Goal: Task Accomplishment & Management: Manage account settings

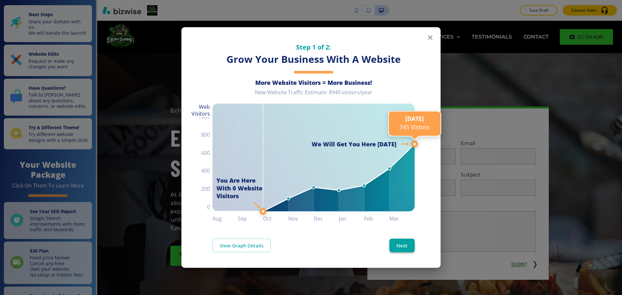
click at [410, 249] on button "Next" at bounding box center [401, 246] width 25 height 14
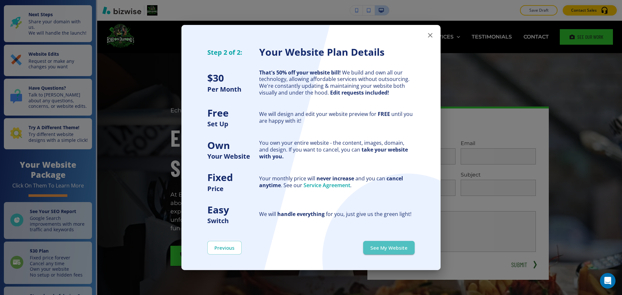
click at [410, 249] on button "See My Website" at bounding box center [388, 248] width 51 height 14
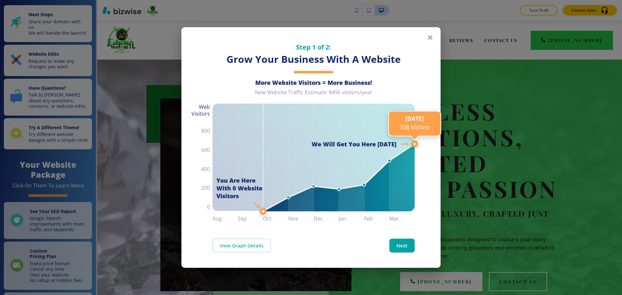
click at [414, 255] on line at bounding box center [414, 143] width 0 height 561
click at [402, 245] on button "Next" at bounding box center [401, 246] width 25 height 14
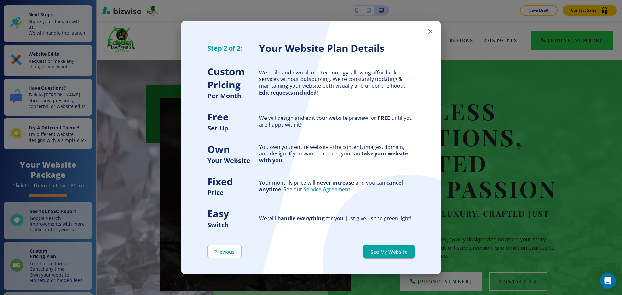
click at [402, 245] on button "See My Website" at bounding box center [388, 252] width 51 height 14
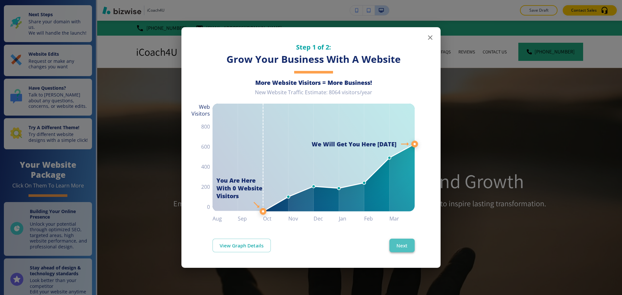
click at [407, 242] on button "Next" at bounding box center [401, 246] width 25 height 14
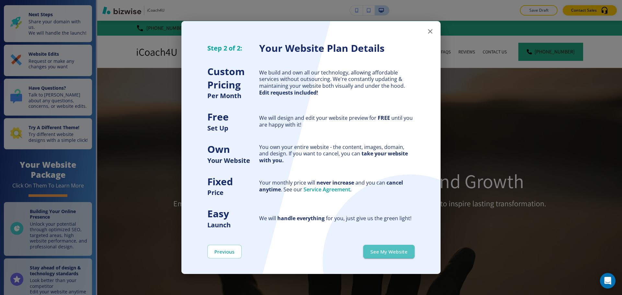
click at [410, 248] on button "See My Website" at bounding box center [388, 252] width 51 height 14
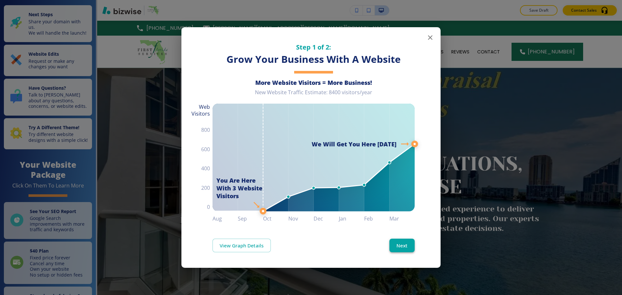
click at [405, 247] on button "Next" at bounding box center [401, 246] width 25 height 14
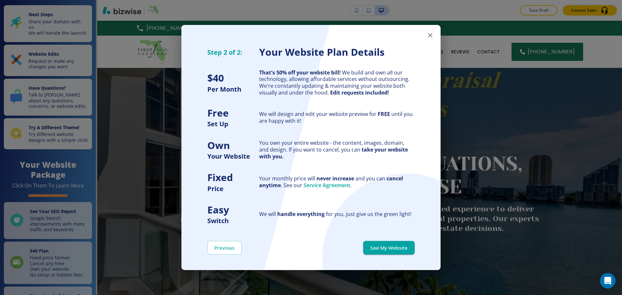
click at [407, 245] on button "See My Website" at bounding box center [388, 248] width 51 height 14
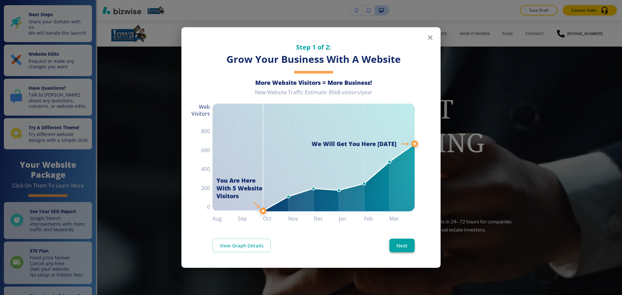
click at [400, 245] on button "Next" at bounding box center [401, 246] width 25 height 14
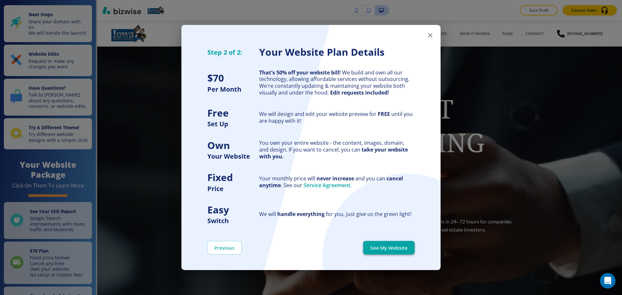
click at [400, 244] on button "See My Website" at bounding box center [388, 248] width 51 height 14
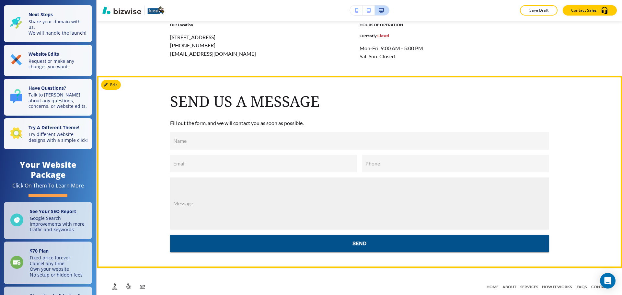
scroll to position [3582, 0]
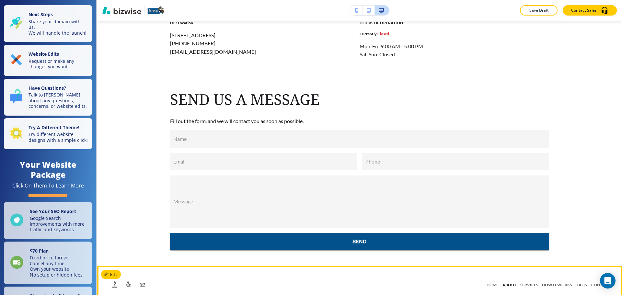
click at [507, 282] on p "ABOUT" at bounding box center [509, 285] width 18 height 6
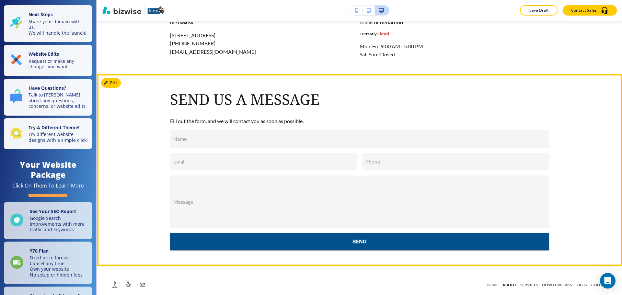
scroll to position [900, 0]
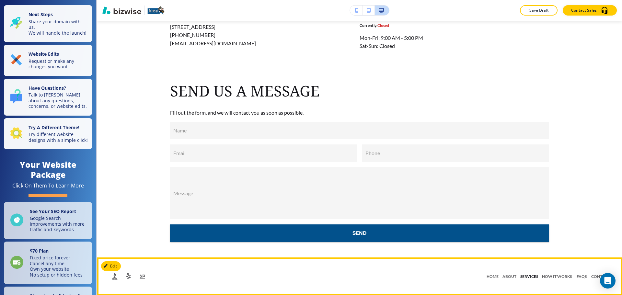
click at [524, 278] on p "SERVICES" at bounding box center [529, 277] width 22 height 6
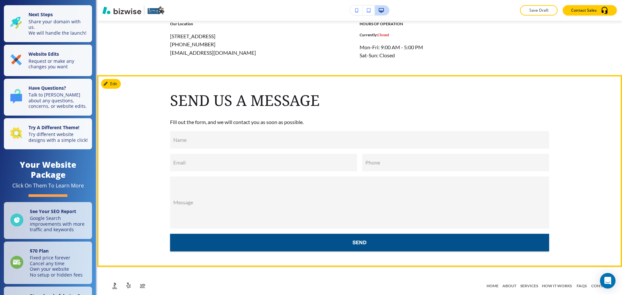
scroll to position [4105, 0]
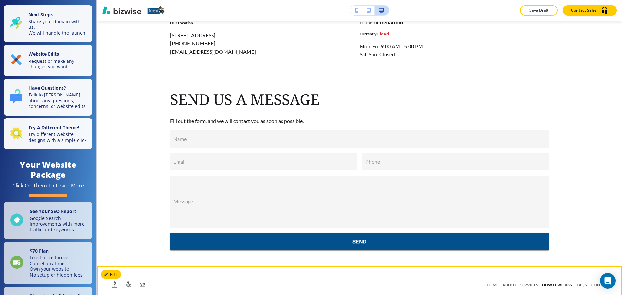
click at [550, 282] on p "HOW IT WORKS" at bounding box center [557, 285] width 34 height 6
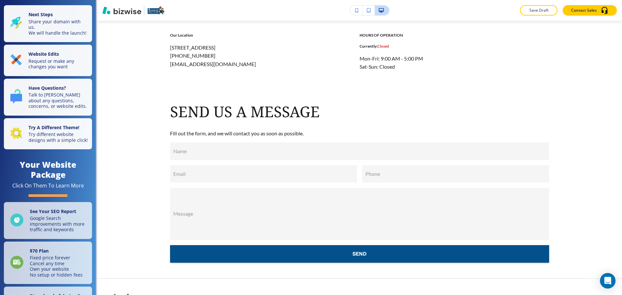
scroll to position [1018, 0]
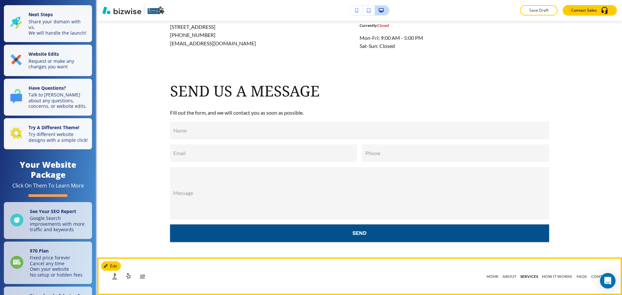
click at [528, 278] on p "SERVICES" at bounding box center [529, 277] width 22 height 6
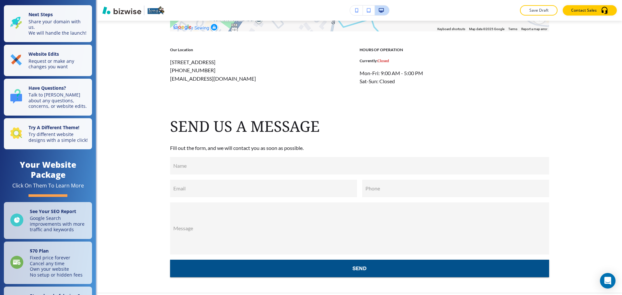
scroll to position [4105, 0]
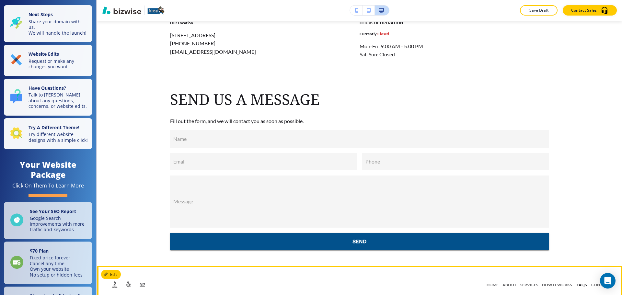
click at [573, 282] on p "FAQs" at bounding box center [581, 285] width 16 height 6
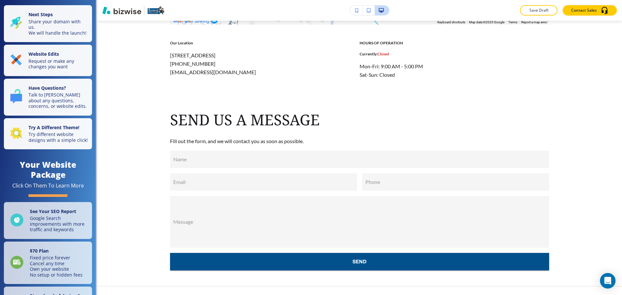
scroll to position [939, 0]
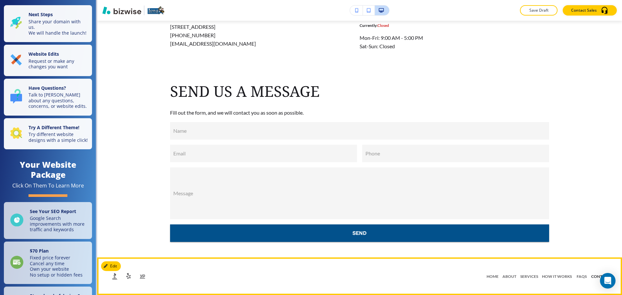
click at [589, 276] on p "CONTACT" at bounding box center [600, 277] width 22 height 6
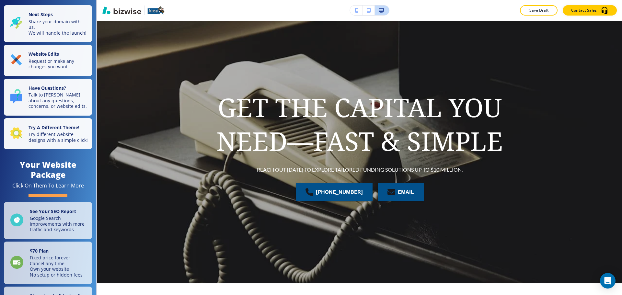
scroll to position [0, 0]
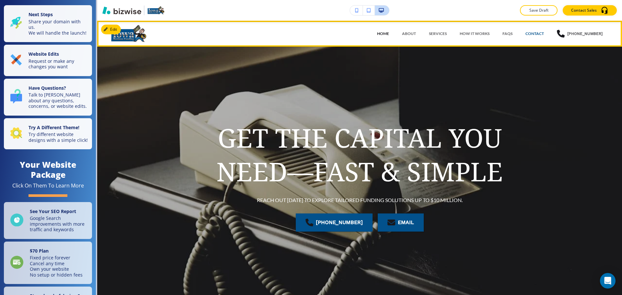
click at [382, 32] on p "HOME" at bounding box center [383, 34] width 12 height 6
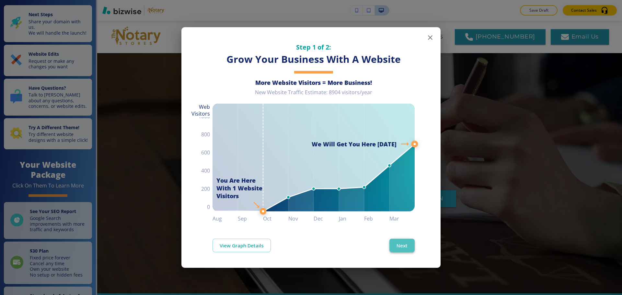
click at [410, 247] on button "Next" at bounding box center [401, 246] width 25 height 14
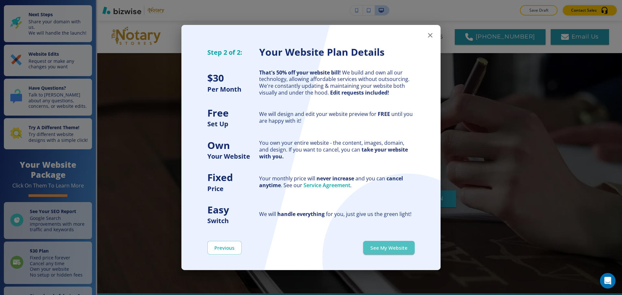
click at [410, 247] on button "See My Website" at bounding box center [388, 248] width 51 height 14
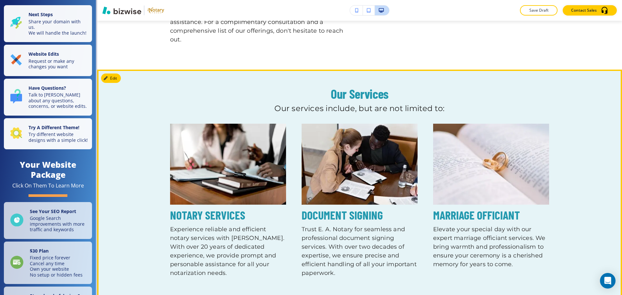
scroll to position [476, 0]
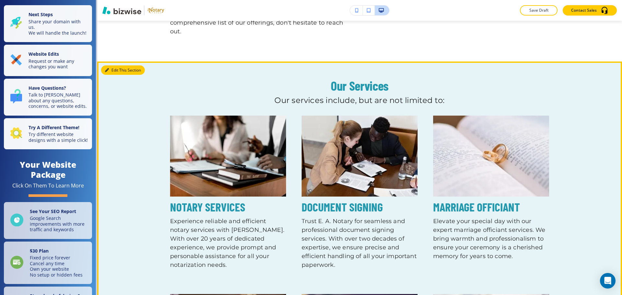
click at [111, 75] on button "Edit This Section" at bounding box center [123, 70] width 44 height 10
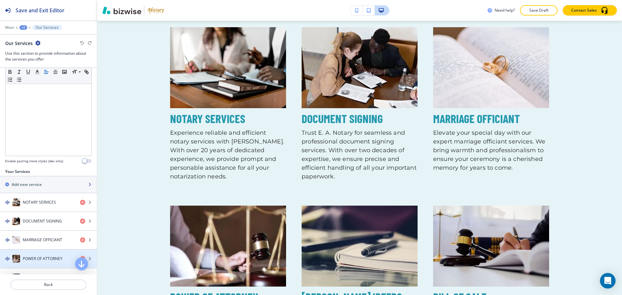
scroll to position [130, 0]
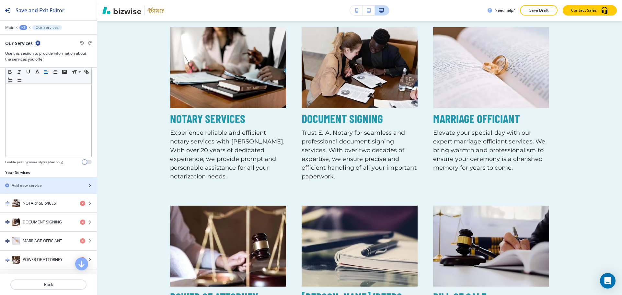
click at [53, 183] on div "button" at bounding box center [48, 179] width 97 height 5
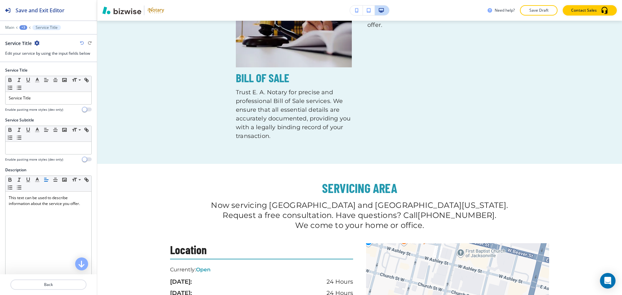
scroll to position [976, 0]
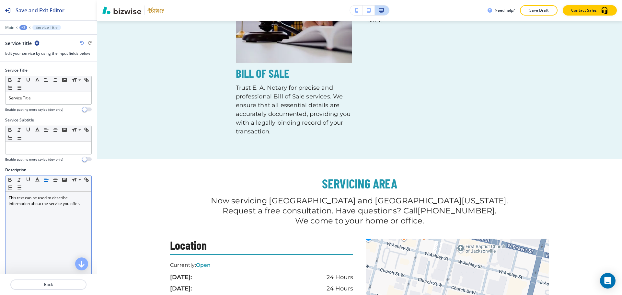
click at [36, 201] on p "This text can be used to describe information about the service you offer." at bounding box center [48, 201] width 79 height 12
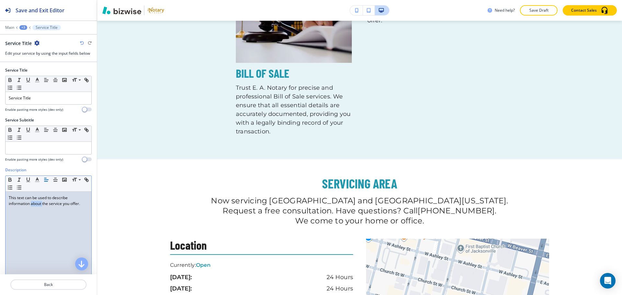
click at [35, 201] on p "This text can be used to describe information about the service you offer." at bounding box center [48, 201] width 79 height 12
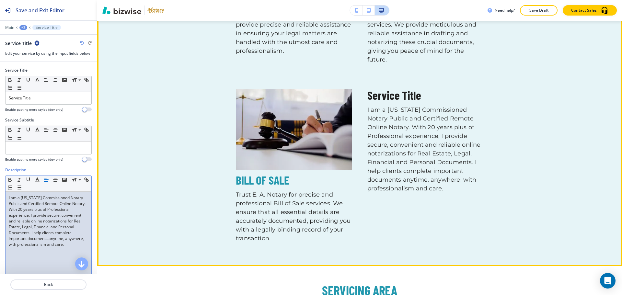
scroll to position [878, 0]
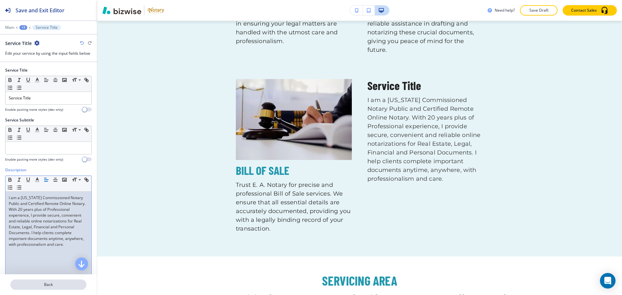
click at [66, 284] on p "Back" at bounding box center [48, 285] width 75 height 6
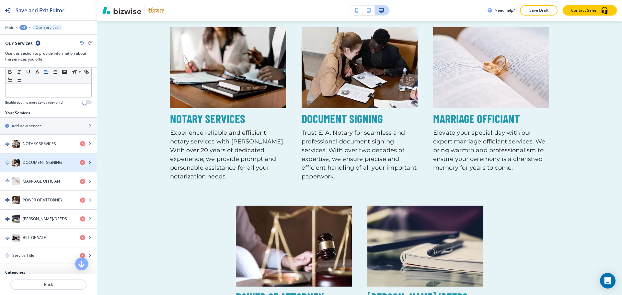
scroll to position [194, 0]
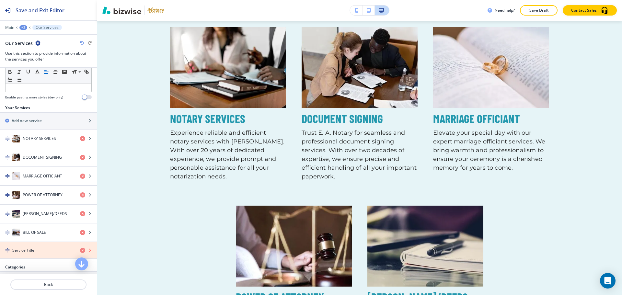
click at [80, 251] on icon "button" at bounding box center [82, 250] width 5 height 5
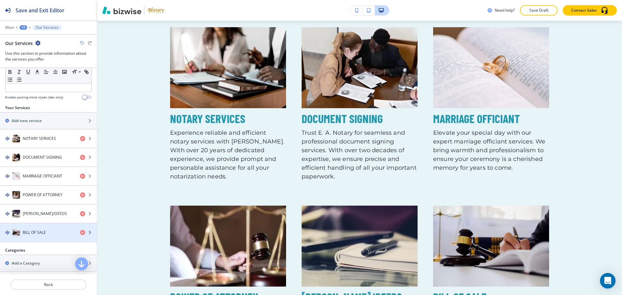
click at [41, 227] on div "button" at bounding box center [48, 225] width 97 height 5
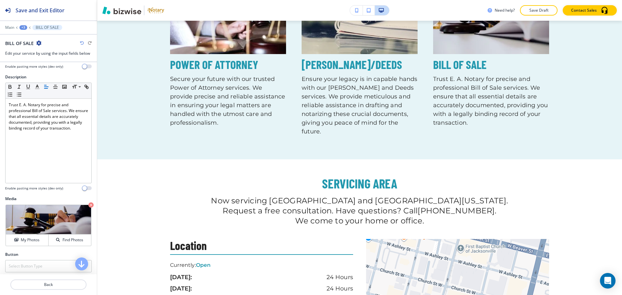
scroll to position [96, 0]
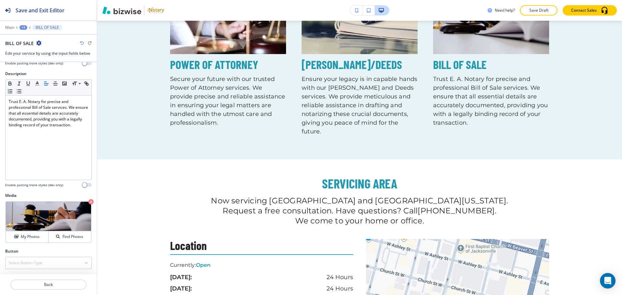
click at [38, 44] on icon "button" at bounding box center [38, 42] width 5 height 5
click at [50, 66] on p "Duplicate BILL OF SALE" at bounding box center [56, 66] width 33 height 6
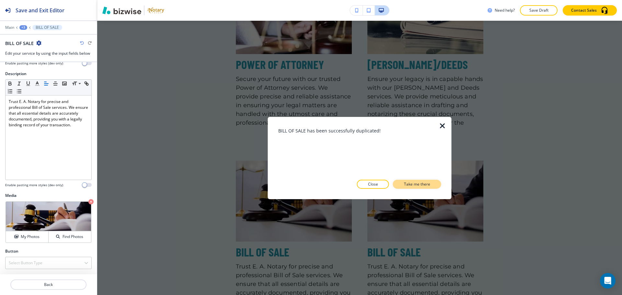
click at [419, 186] on p "Take me there" at bounding box center [417, 184] width 26 height 6
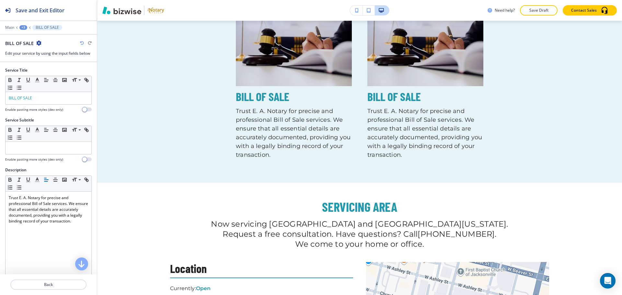
scroll to position [976, 0]
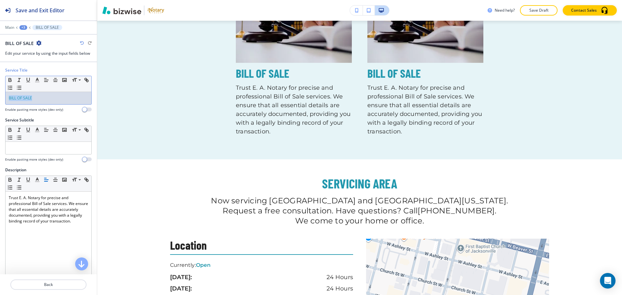
drag, startPoint x: 33, startPoint y: 99, endPoint x: 3, endPoint y: 99, distance: 29.5
click at [3, 99] on div "Service Title Small Normal Large Huge BILL OF SALE Enable pasting more styles (…" at bounding box center [48, 92] width 97 height 50
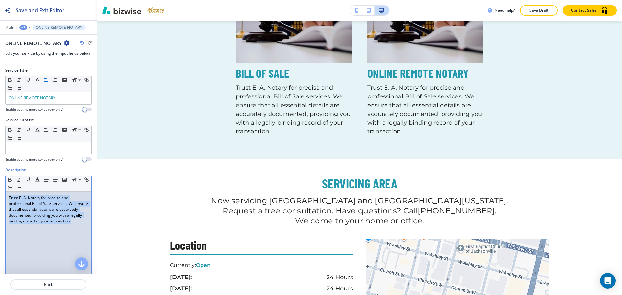
drag, startPoint x: 47, startPoint y: 228, endPoint x: 10, endPoint y: 196, distance: 49.8
click at [10, 196] on p "Trust E. A. Notary for precise and professional Bill of Sale services. We ensur…" at bounding box center [48, 209] width 79 height 29
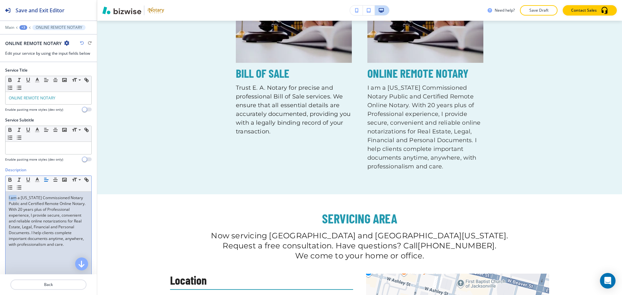
drag, startPoint x: 7, startPoint y: 198, endPoint x: 16, endPoint y: 199, distance: 9.1
click at [16, 199] on div "I am a Florida Commissioned Notary Public and Certified Remote Online Notary. W…" at bounding box center [49, 234] width 86 height 84
click at [56, 217] on span "We are a Florida Commissioned Notary Public and Certified Remote Online Notary.…" at bounding box center [49, 221] width 80 height 52
click at [74, 233] on span "We are a Florida Commissioned Notary Public and Certified Remote Online Notary.…" at bounding box center [49, 221] width 80 height 52
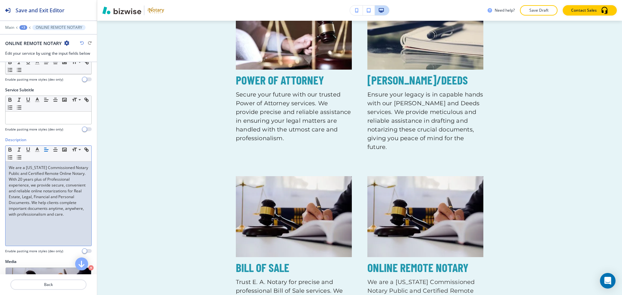
scroll to position [96, 0]
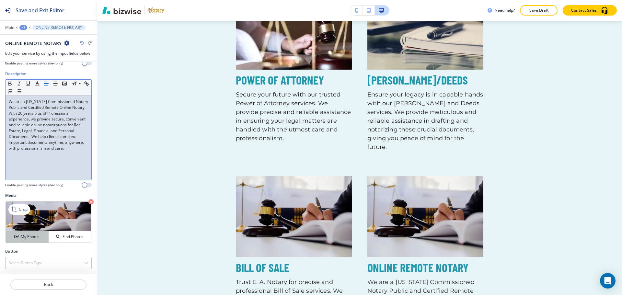
click at [29, 234] on h4 "My Photos" at bounding box center [30, 237] width 19 height 6
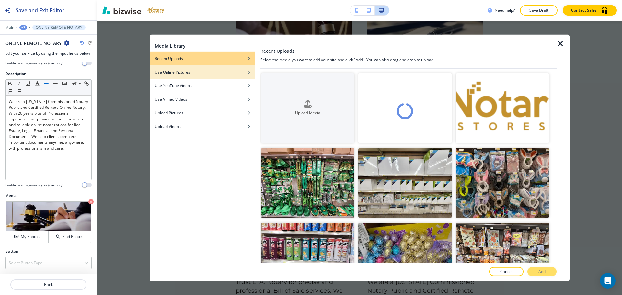
click at [212, 77] on div "button" at bounding box center [202, 77] width 105 height 4
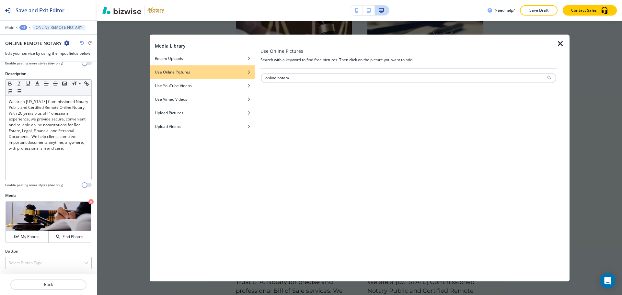
type input "online notary"
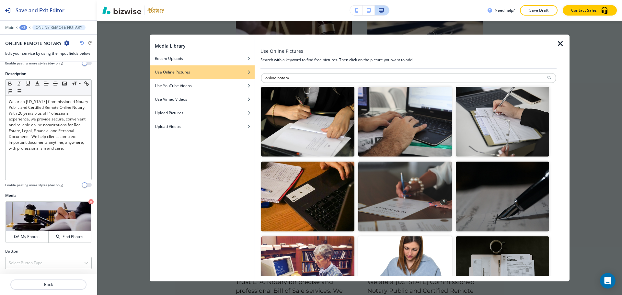
click at [329, 169] on img "button" at bounding box center [307, 197] width 93 height 70
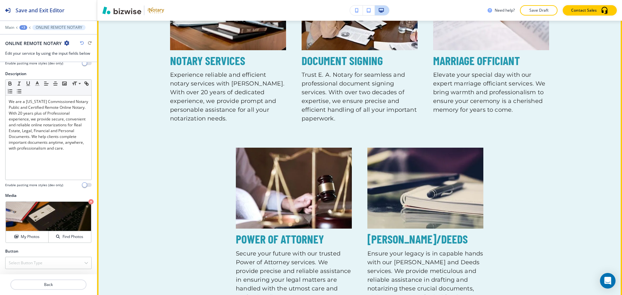
scroll to position [619, 0]
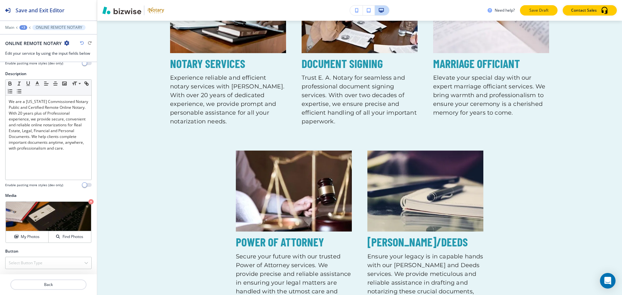
click at [532, 11] on p "Save Draft" at bounding box center [538, 10] width 21 height 6
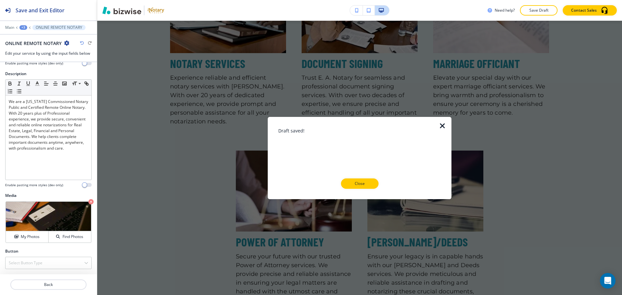
click at [370, 179] on button "Close" at bounding box center [360, 183] width 38 height 10
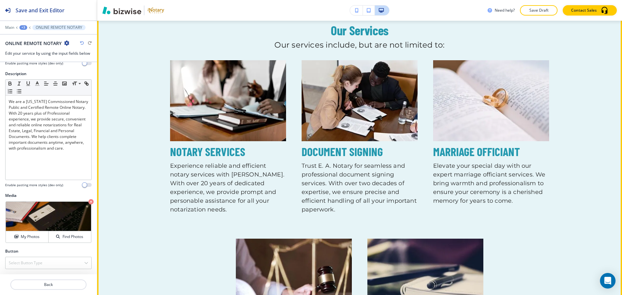
scroll to position [490, 0]
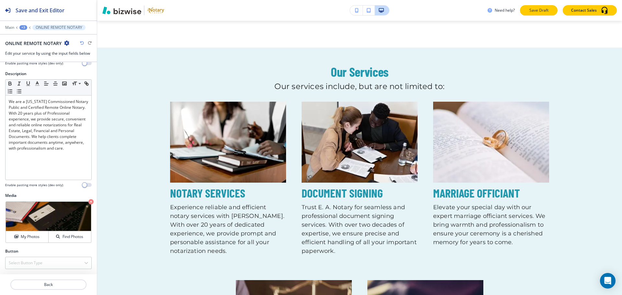
click at [530, 14] on button "Save Draft" at bounding box center [539, 10] width 38 height 10
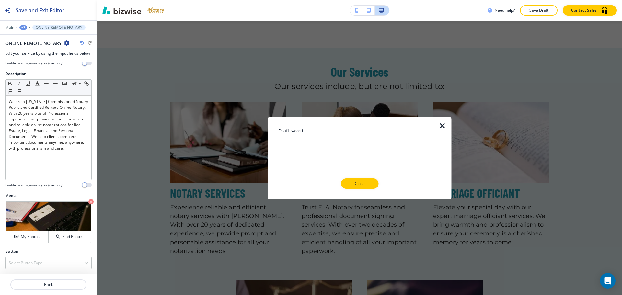
click at [366, 194] on div at bounding box center [359, 194] width 163 height 10
click at [362, 187] on button "Close" at bounding box center [360, 183] width 38 height 10
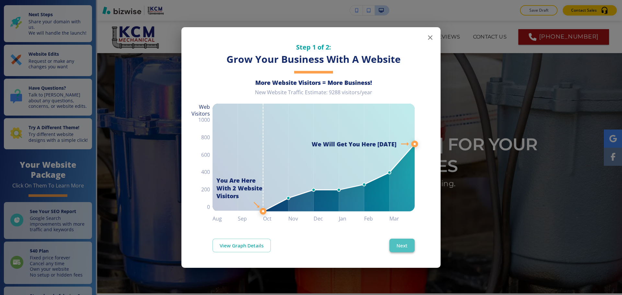
click at [398, 241] on button "Next" at bounding box center [401, 246] width 25 height 14
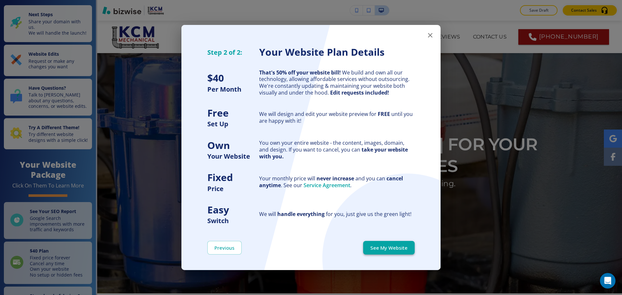
click at [401, 247] on button "See My Website" at bounding box center [388, 248] width 51 height 14
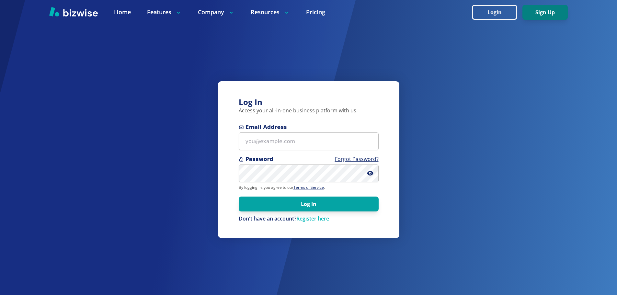
click at [541, 13] on button "Sign Up" at bounding box center [544, 12] width 45 height 15
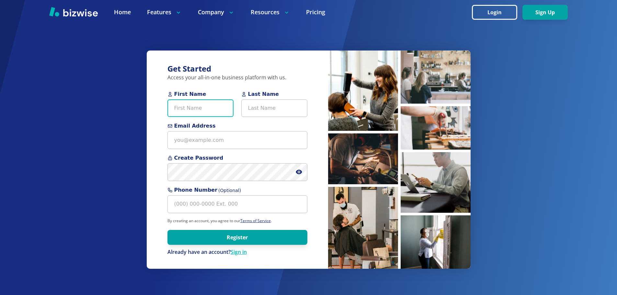
click at [206, 108] on input "First Name" at bounding box center [200, 108] width 66 height 18
type input "[PERSON_NAME]"
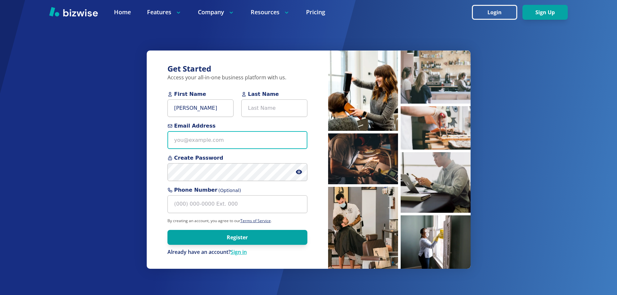
click at [218, 140] on input "Email Address" at bounding box center [237, 140] width 140 height 18
paste input "[EMAIL_ADDRESS][DOMAIN_NAME]"
type input "[EMAIL_ADDRESS][DOMAIN_NAME]"
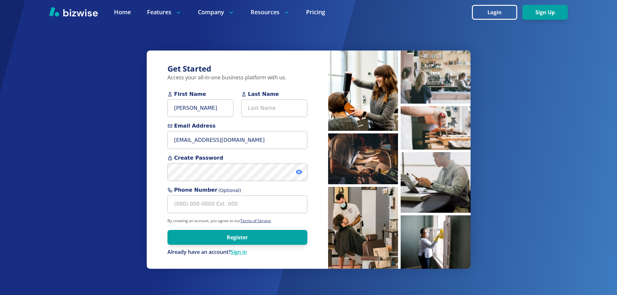
click at [301, 174] on icon at bounding box center [299, 172] width 6 height 6
click at [235, 183] on form "First Name [PERSON_NAME] Last Name Email Address [EMAIL_ADDRESS][DOMAIN_NAME] C…" at bounding box center [237, 172] width 140 height 165
click at [245, 237] on button "Register" at bounding box center [237, 237] width 140 height 15
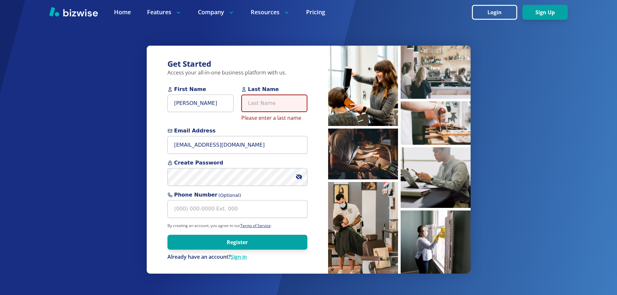
click at [266, 98] on input "Last Name" at bounding box center [274, 104] width 66 height 18
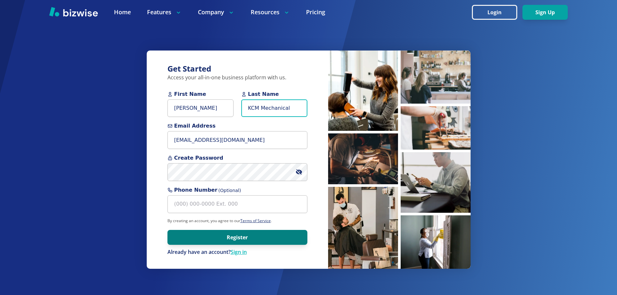
type input "KCM Mechanical"
click at [280, 239] on button "Register" at bounding box center [237, 237] width 140 height 15
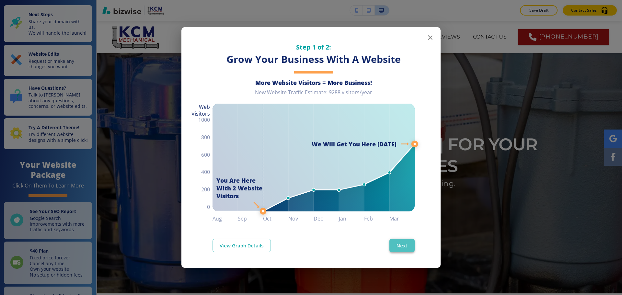
click at [401, 248] on button "Next" at bounding box center [401, 246] width 25 height 14
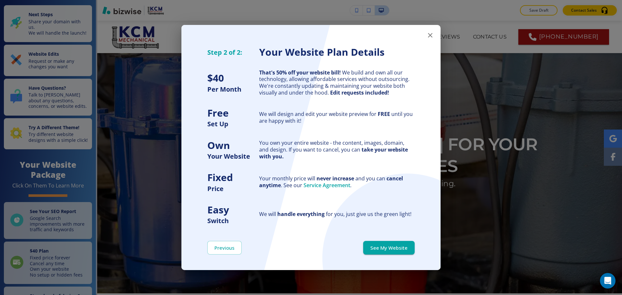
click at [401, 248] on button "See My Website" at bounding box center [388, 248] width 51 height 14
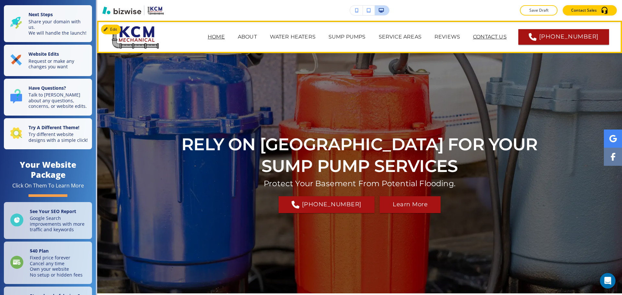
click at [505, 40] on p "CONTACT US" at bounding box center [490, 37] width 34 height 8
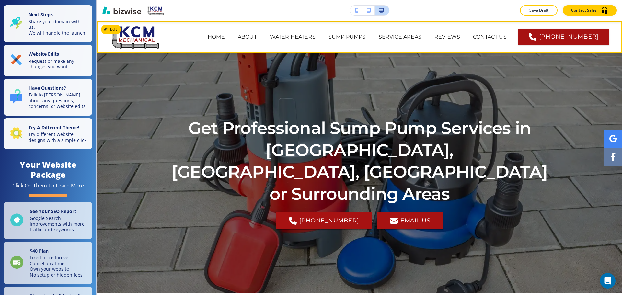
click at [257, 37] on p "ABOUT" at bounding box center [247, 37] width 19 height 8
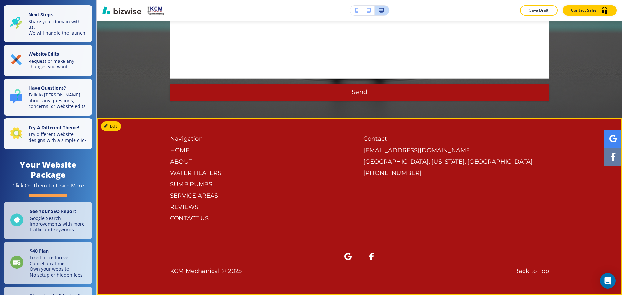
scroll to position [912, 0]
click at [191, 221] on p "CONTACT US" at bounding box center [263, 218] width 186 height 9
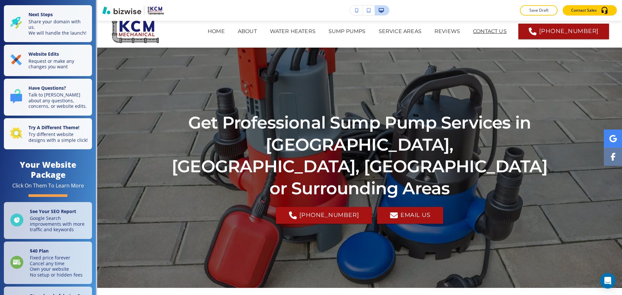
scroll to position [0, 0]
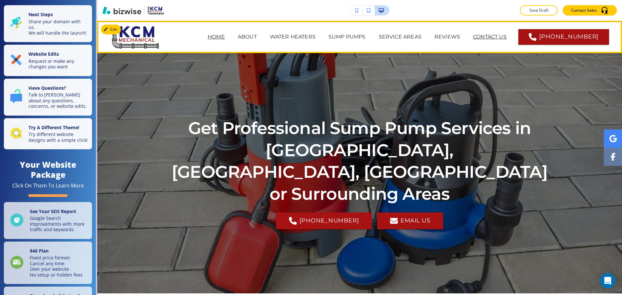
click at [225, 37] on p "HOME" at bounding box center [216, 37] width 17 height 8
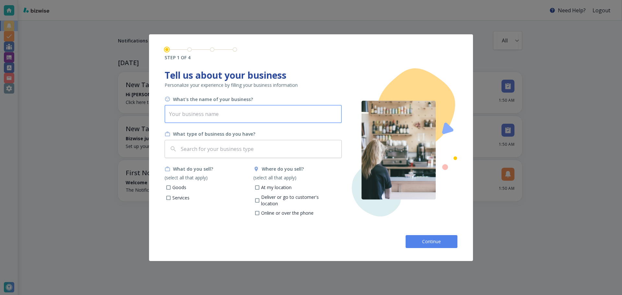
click at [231, 118] on input "text" at bounding box center [252, 114] width 177 height 18
type input "KCM Mechanical"
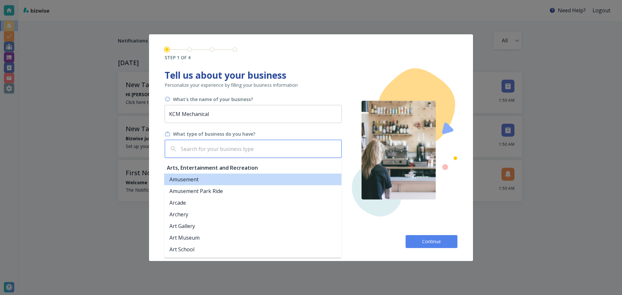
click at [265, 149] on input "text" at bounding box center [258, 149] width 159 height 12
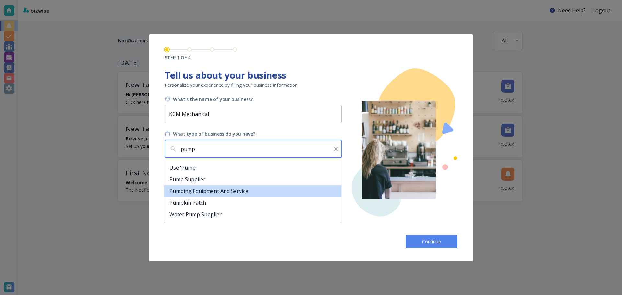
click at [259, 187] on li "Pumping Equipment and Service" at bounding box center [252, 191] width 177 height 12
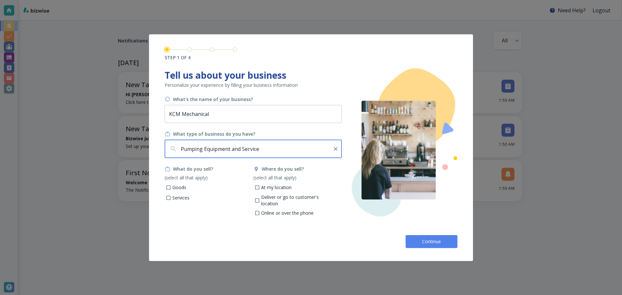
type input "Pumping Equipment and Service"
click at [182, 198] on p "Services" at bounding box center [180, 198] width 17 height 6
click at [171, 198] on input "Services" at bounding box center [169, 199] width 6 height 6
checkbox input "true"
click at [183, 187] on p "Goods" at bounding box center [179, 187] width 14 height 6
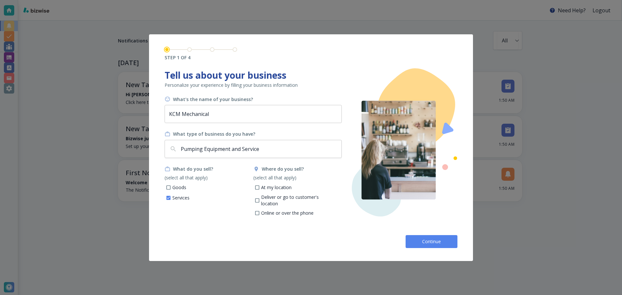
click at [171, 187] on input "Goods" at bounding box center [169, 189] width 6 height 6
checkbox input "true"
click at [415, 238] on button "Continue" at bounding box center [431, 241] width 52 height 13
click at [268, 191] on p "At my location" at bounding box center [276, 194] width 30 height 6
click at [260, 192] on input "At my location" at bounding box center [257, 195] width 6 height 6
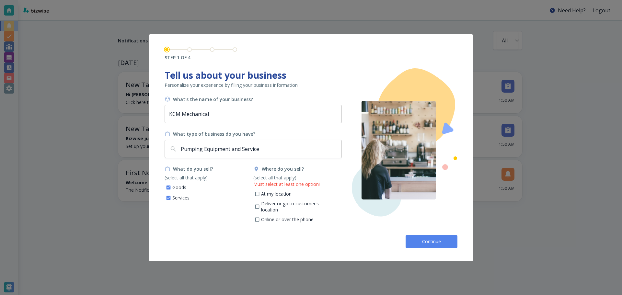
checkbox input "true"
click at [269, 199] on p "Deliver or go to customer's location" at bounding box center [299, 200] width 76 height 13
click at [260, 199] on input "Deliver or go to customer's location" at bounding box center [257, 201] width 6 height 6
checkbox input "true"
click at [268, 210] on p "Online or over the phone" at bounding box center [287, 213] width 52 height 6
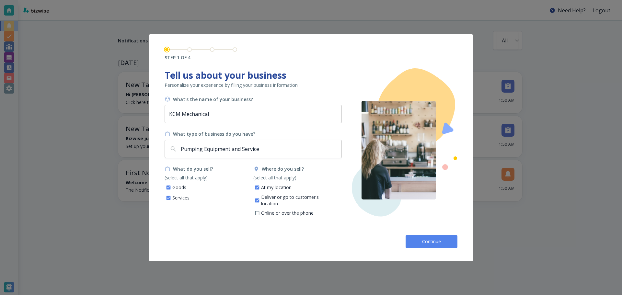
click at [260, 211] on input "Online or over the phone" at bounding box center [257, 214] width 6 height 6
checkbox input "true"
click at [433, 241] on span "Continue" at bounding box center [431, 241] width 21 height 6
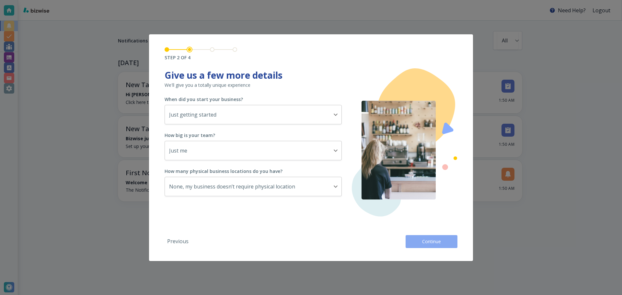
click at [432, 243] on span "Continue" at bounding box center [431, 241] width 21 height 6
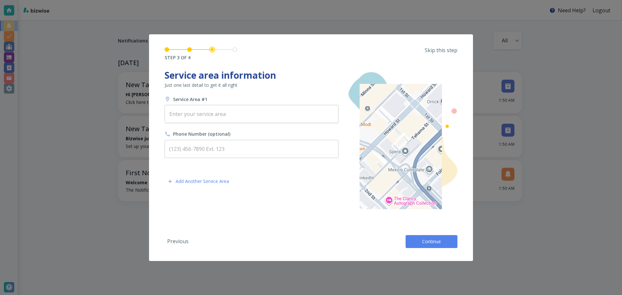
click at [432, 243] on span "Continue" at bounding box center [431, 241] width 21 height 6
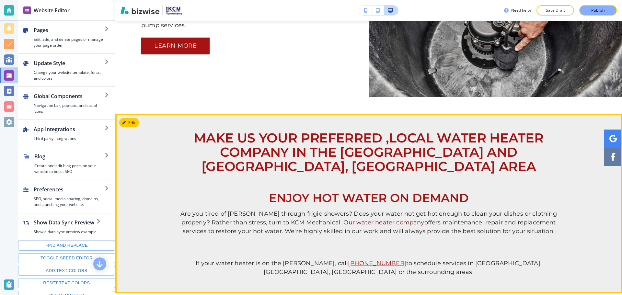
scroll to position [518, 0]
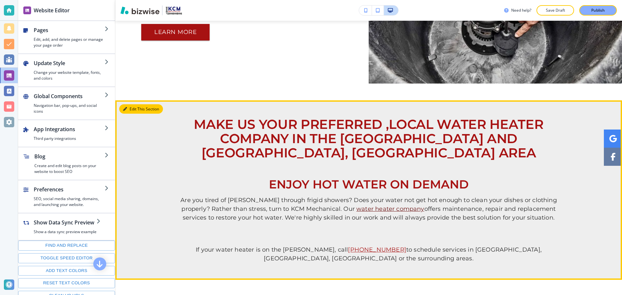
click at [139, 109] on button "Edit This Section" at bounding box center [141, 109] width 44 height 10
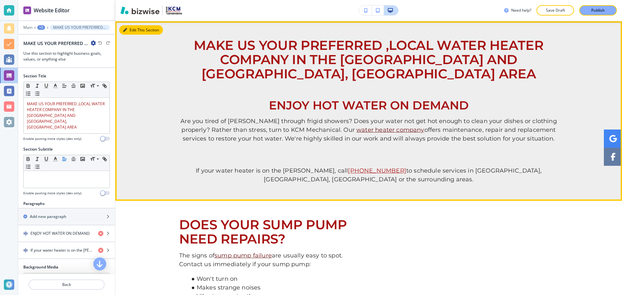
scroll to position [598, 0]
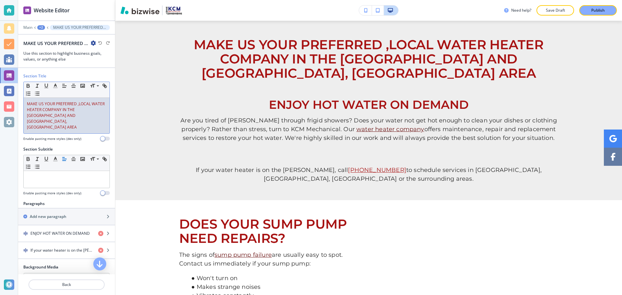
click at [79, 104] on span "MAKE US YOUR PREFERRED ,LOCAL WATER HEATER COMPANY IN THE SANDWICH AND PLAINFIE…" at bounding box center [66, 115] width 79 height 29
click at [79, 104] on span "MAKE US YOUR PREFERRED , LOCAL WATER HEATER COMPANY IN THE SANDWICH AND PLAINFI…" at bounding box center [67, 115] width 80 height 29
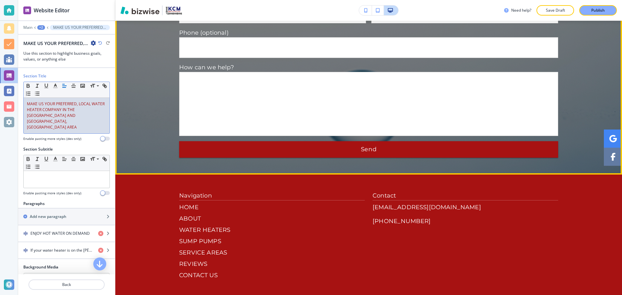
scroll to position [2120, 0]
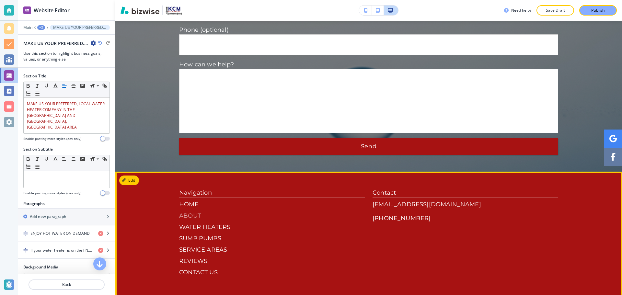
click at [196, 211] on p "ABOUT" at bounding box center [272, 215] width 186 height 9
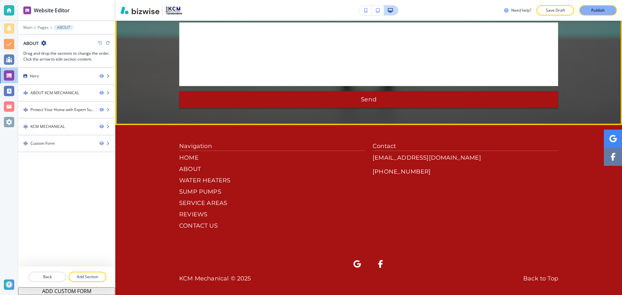
scroll to position [874, 0]
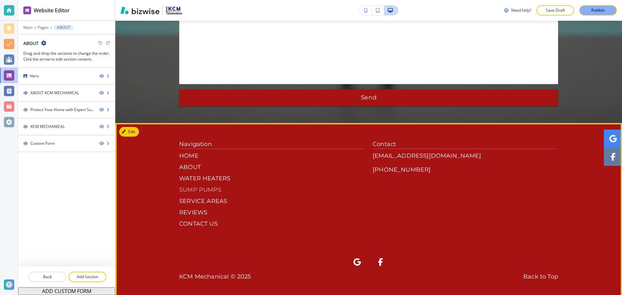
click at [199, 194] on p "SUMP PUMPS" at bounding box center [272, 190] width 186 height 9
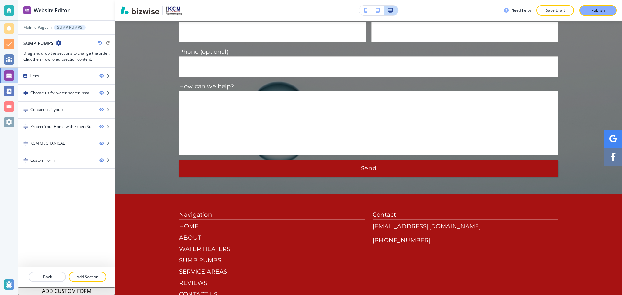
scroll to position [1036, 0]
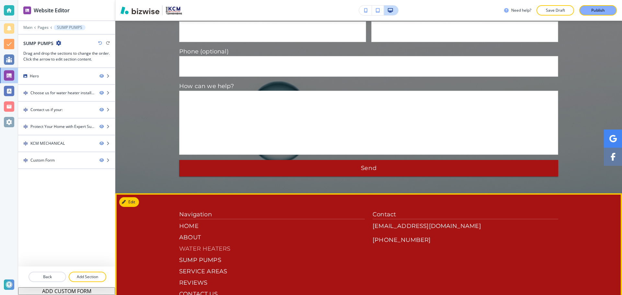
click at [197, 244] on p "WATER HEATERS" at bounding box center [272, 248] width 186 height 9
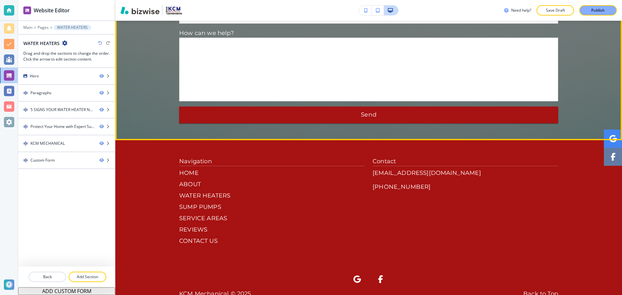
scroll to position [1062, 0]
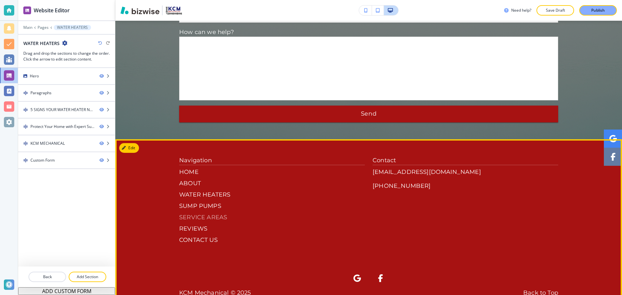
click at [201, 213] on p "SERVICE AREAS" at bounding box center [272, 217] width 186 height 9
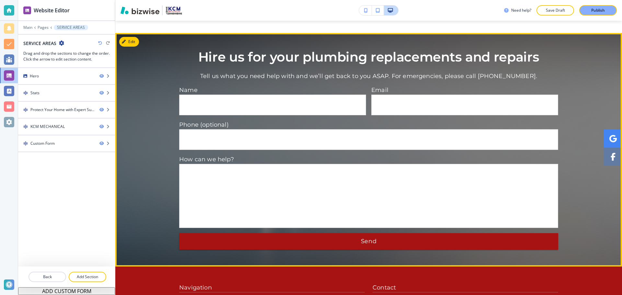
scroll to position [874, 0]
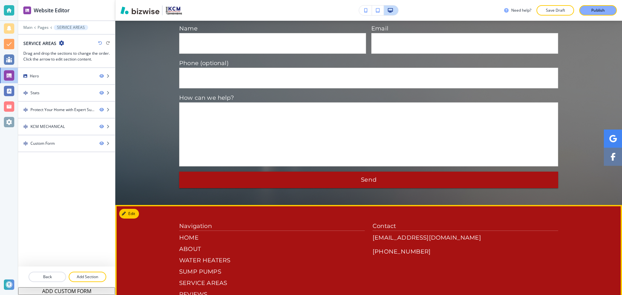
click at [185, 246] on div "HOME ABOUT WATER HEATERS SUMP PUMPS SERVICE AREAS REVIEWS CONTACT US" at bounding box center [272, 271] width 186 height 77
click at [184, 290] on p "REVIEWS" at bounding box center [272, 294] width 186 height 9
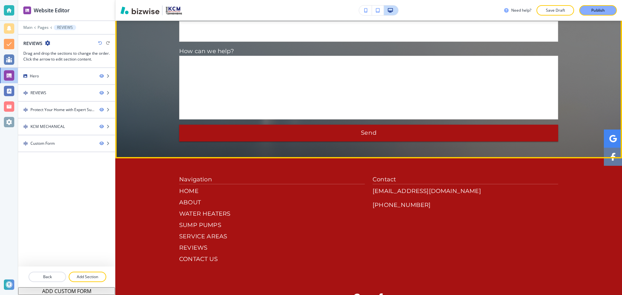
scroll to position [1239, 0]
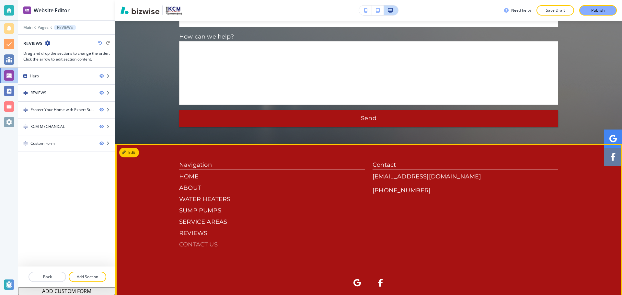
click at [200, 240] on p "CONTACT US" at bounding box center [272, 244] width 186 height 9
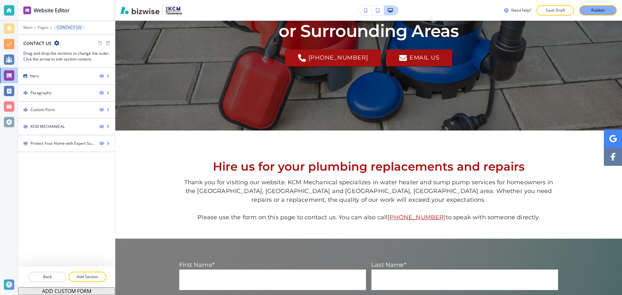
scroll to position [0, 0]
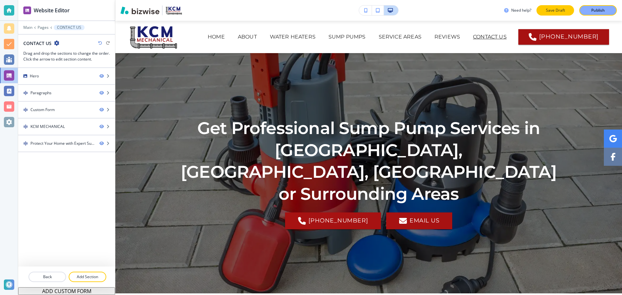
click at [552, 12] on p "Save Draft" at bounding box center [555, 10] width 21 height 6
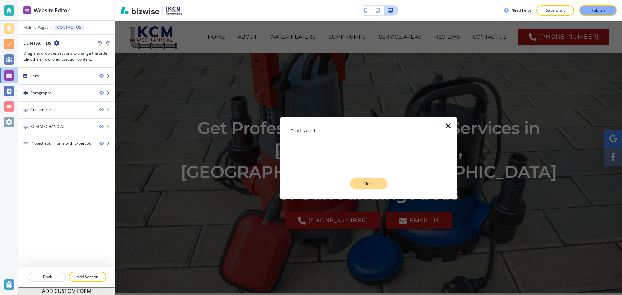
click at [386, 181] on button "Close" at bounding box center [369, 183] width 38 height 10
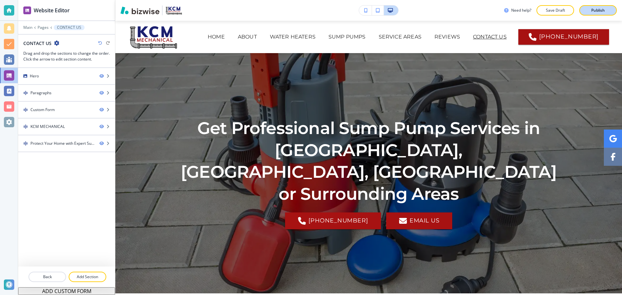
click at [599, 6] on button "Publish" at bounding box center [598, 10] width 38 height 10
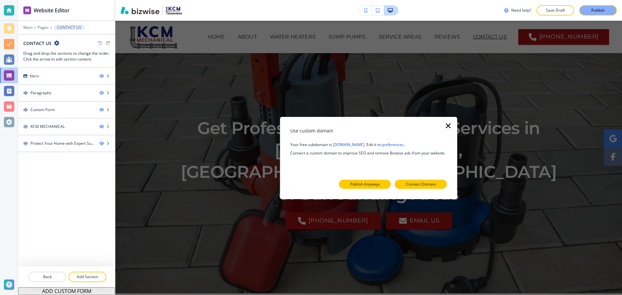
click at [381, 185] on button "Publish Anyways" at bounding box center [365, 184] width 52 height 9
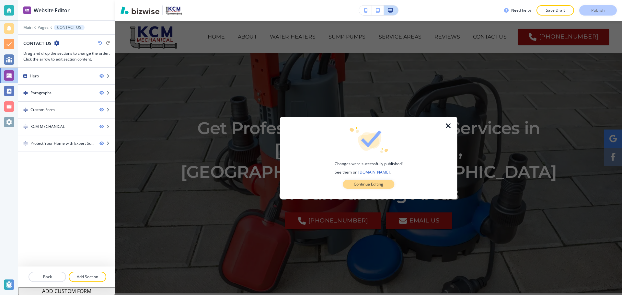
click at [387, 180] on button "Continue Editing" at bounding box center [368, 184] width 51 height 9
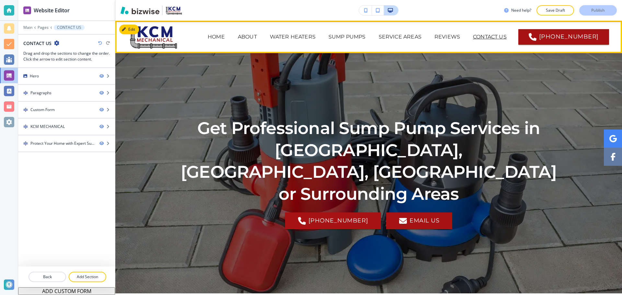
click at [488, 34] on p "CONTACT US" at bounding box center [490, 37] width 34 height 8
click at [453, 36] on p "REVIEWS" at bounding box center [447, 37] width 26 height 8
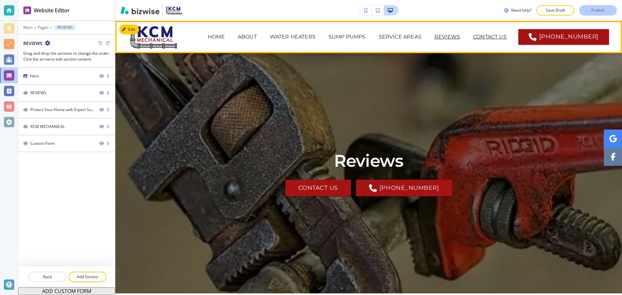
click at [487, 36] on p "CONTACT US" at bounding box center [490, 37] width 34 height 8
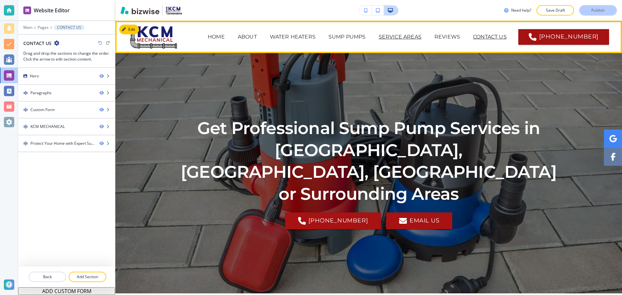
click at [409, 38] on p "SERVICE AREAS" at bounding box center [400, 37] width 43 height 8
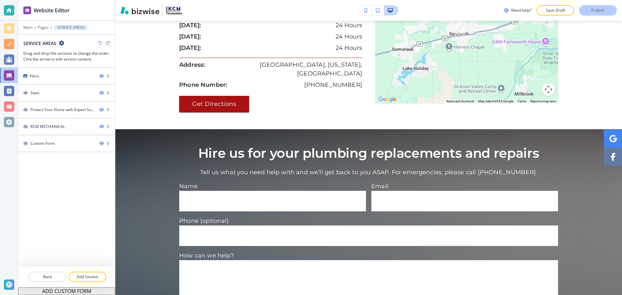
scroll to position [724, 0]
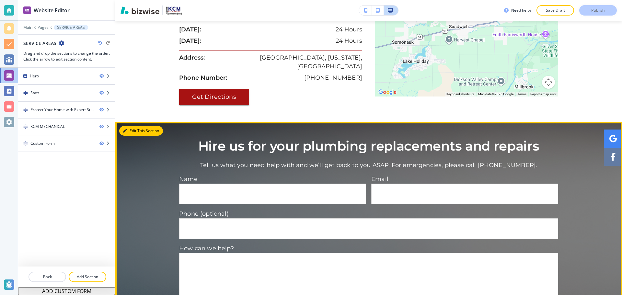
click at [138, 126] on button "Edit This Section" at bounding box center [141, 131] width 44 height 10
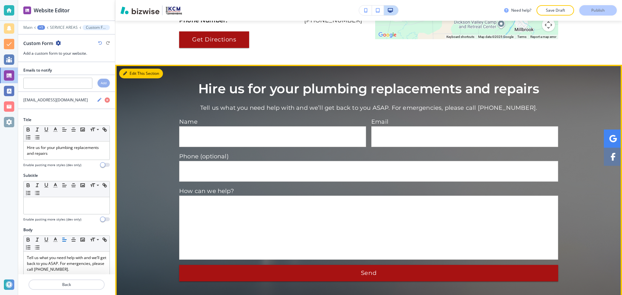
scroll to position [781, 0]
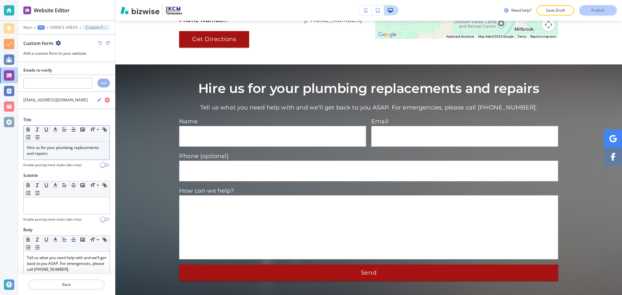
click at [52, 155] on p "Hire us for your plumbing replacements and repairs" at bounding box center [66, 151] width 79 height 12
copy p "Hire us for your plumbing replacements and repairs"
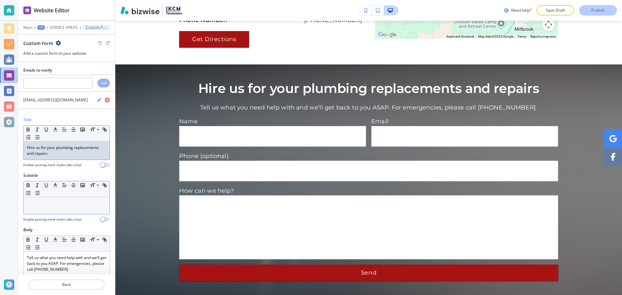
scroll to position [65, 0]
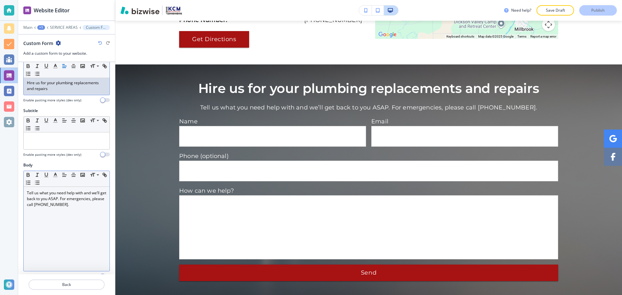
click at [42, 216] on div "Tell us what you need help with and we’ll get back to you ASAP. For emergencies…" at bounding box center [67, 229] width 86 height 84
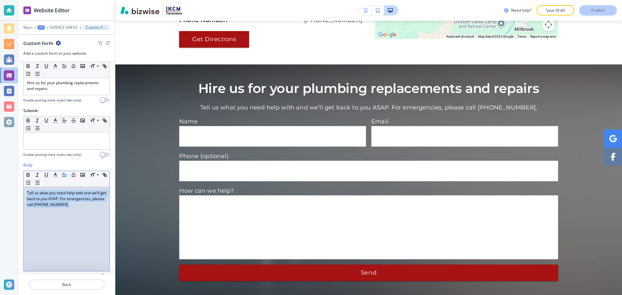
copy p "Tell us what you need help with and we’ll get back to you ASAP. For emergencies…"
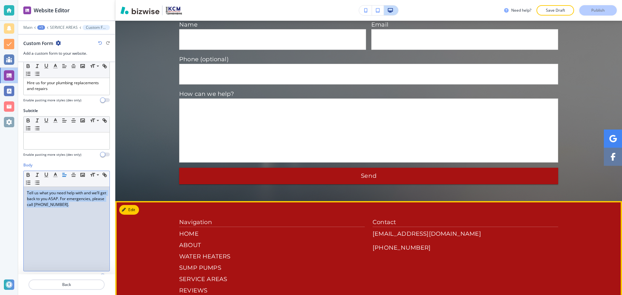
scroll to position [878, 0]
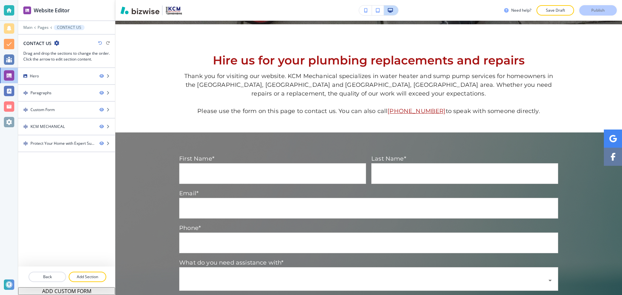
scroll to position [270, 0]
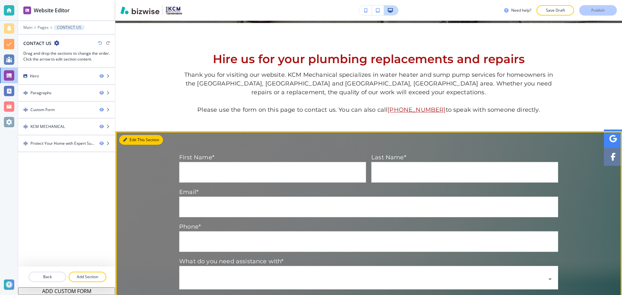
click at [126, 138] on icon "button" at bounding box center [125, 140] width 4 height 4
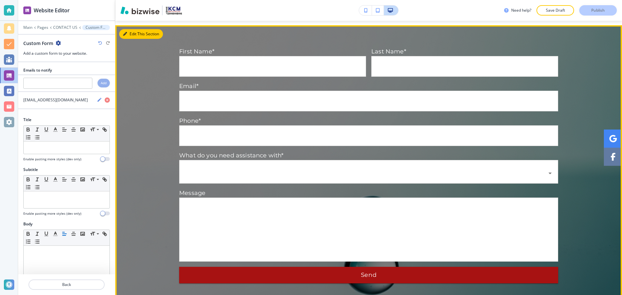
scroll to position [381, 0]
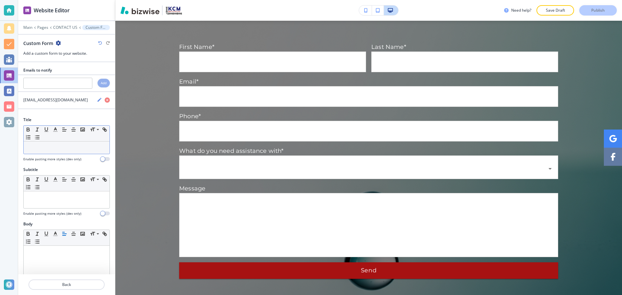
click at [52, 142] on div at bounding box center [67, 147] width 86 height 12
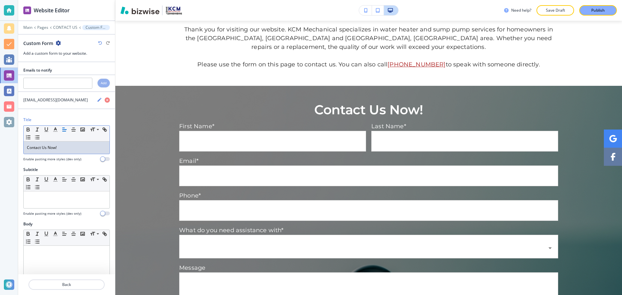
scroll to position [316, 0]
click at [60, 281] on button "Back" at bounding box center [66, 284] width 76 height 10
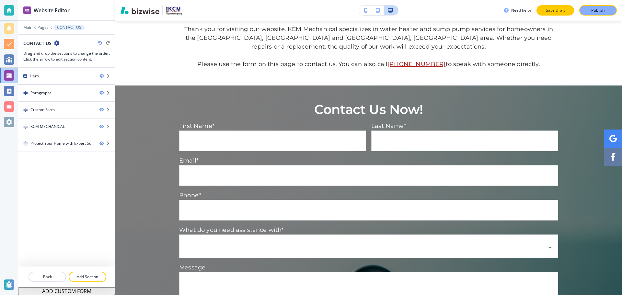
click at [553, 15] on button "Save Draft" at bounding box center [555, 10] width 38 height 10
drag, startPoint x: 594, startPoint y: 8, endPoint x: 593, endPoint y: 13, distance: 5.7
click at [595, 8] on p "Publish" at bounding box center [598, 10] width 14 height 6
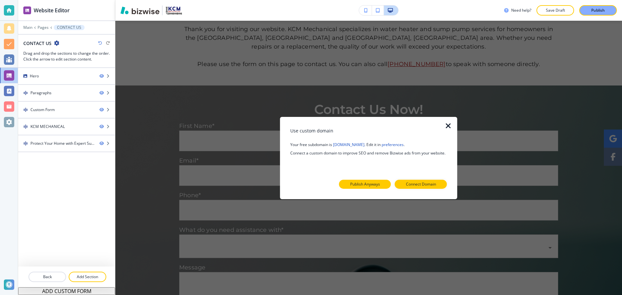
click at [386, 183] on button "Publish Anyways" at bounding box center [365, 184] width 52 height 9
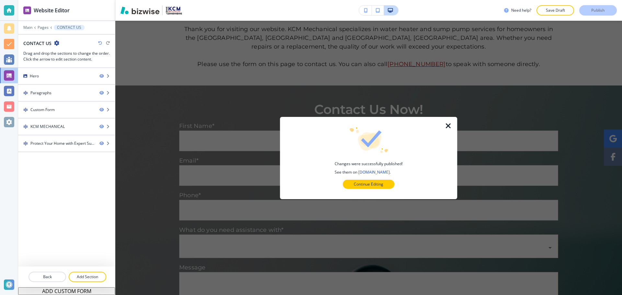
click at [6, 79] on div at bounding box center [9, 75] width 10 height 10
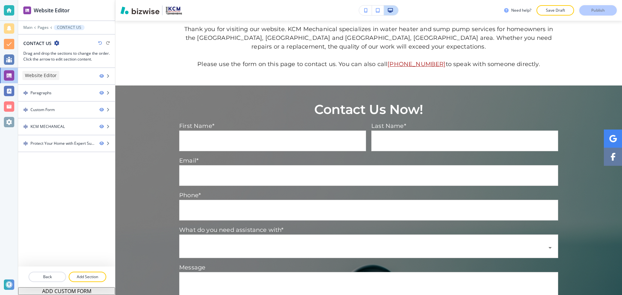
click at [6, 79] on div at bounding box center [9, 75] width 10 height 10
click at [10, 122] on div at bounding box center [9, 122] width 10 height 10
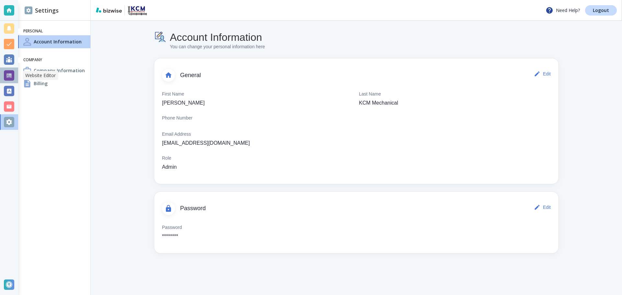
click at [7, 76] on div at bounding box center [9, 75] width 10 height 10
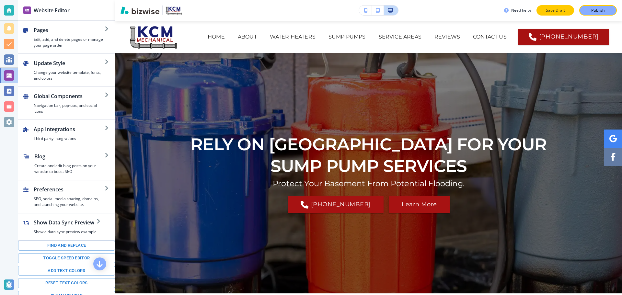
click at [564, 9] on p "Save Draft" at bounding box center [555, 10] width 21 height 6
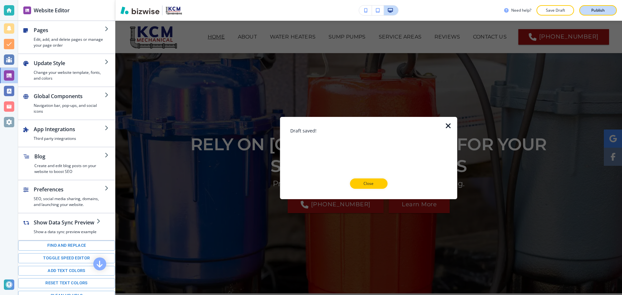
click at [589, 9] on div "Publish" at bounding box center [597, 10] width 21 height 6
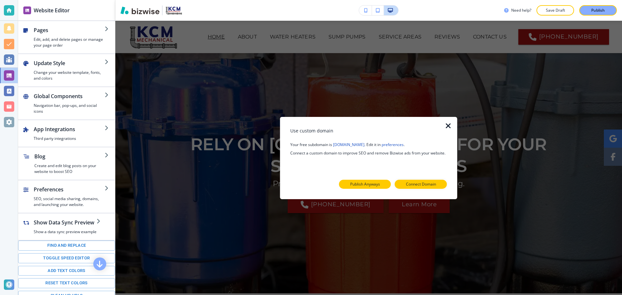
click at [371, 185] on p "Publish Anyways" at bounding box center [365, 184] width 30 height 6
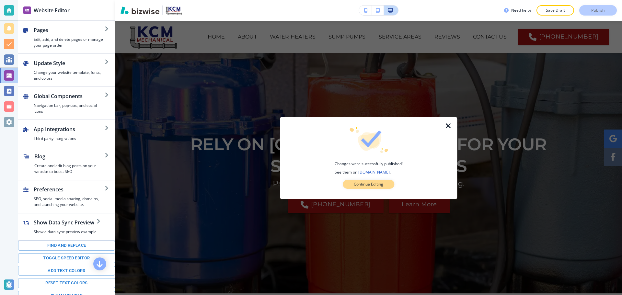
click at [360, 187] on p "Continue Editing" at bounding box center [368, 184] width 29 height 6
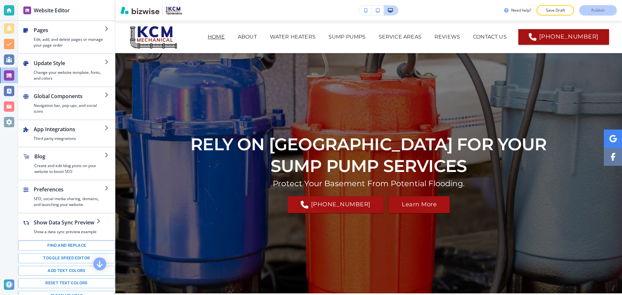
click at [590, 9] on div "Need help? Save Draft Publish" at bounding box center [563, 10] width 118 height 10
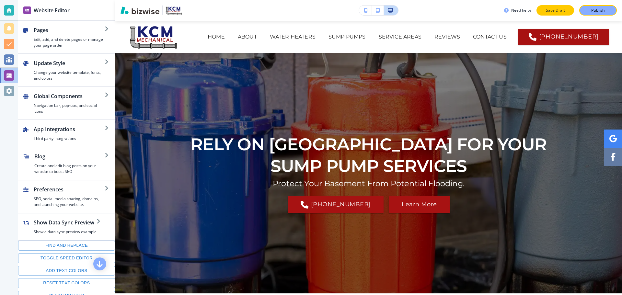
click at [549, 11] on p "Save Draft" at bounding box center [555, 10] width 21 height 6
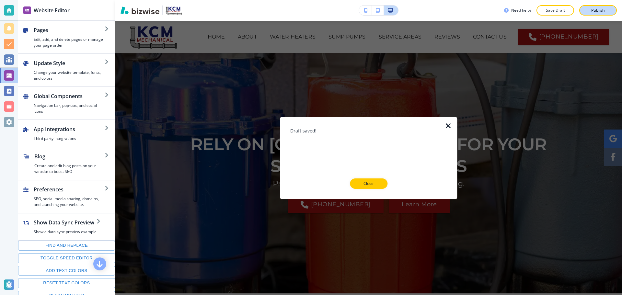
click at [598, 11] on p "Publish" at bounding box center [598, 10] width 14 height 6
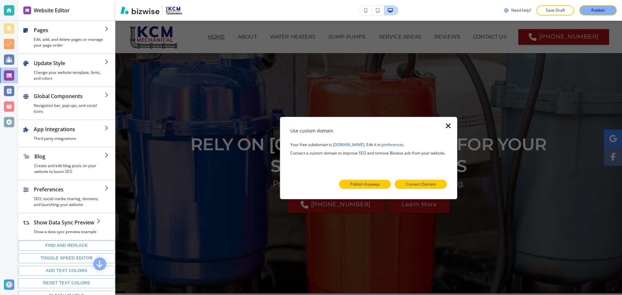
click at [366, 185] on p "Publish Anyways" at bounding box center [365, 184] width 30 height 6
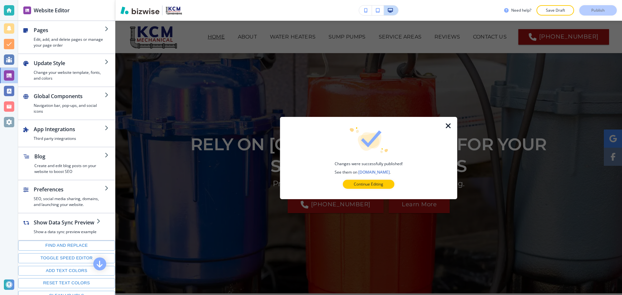
click at [366, 185] on p "Continue Editing" at bounding box center [368, 184] width 29 height 6
